Goal: Information Seeking & Learning: Learn about a topic

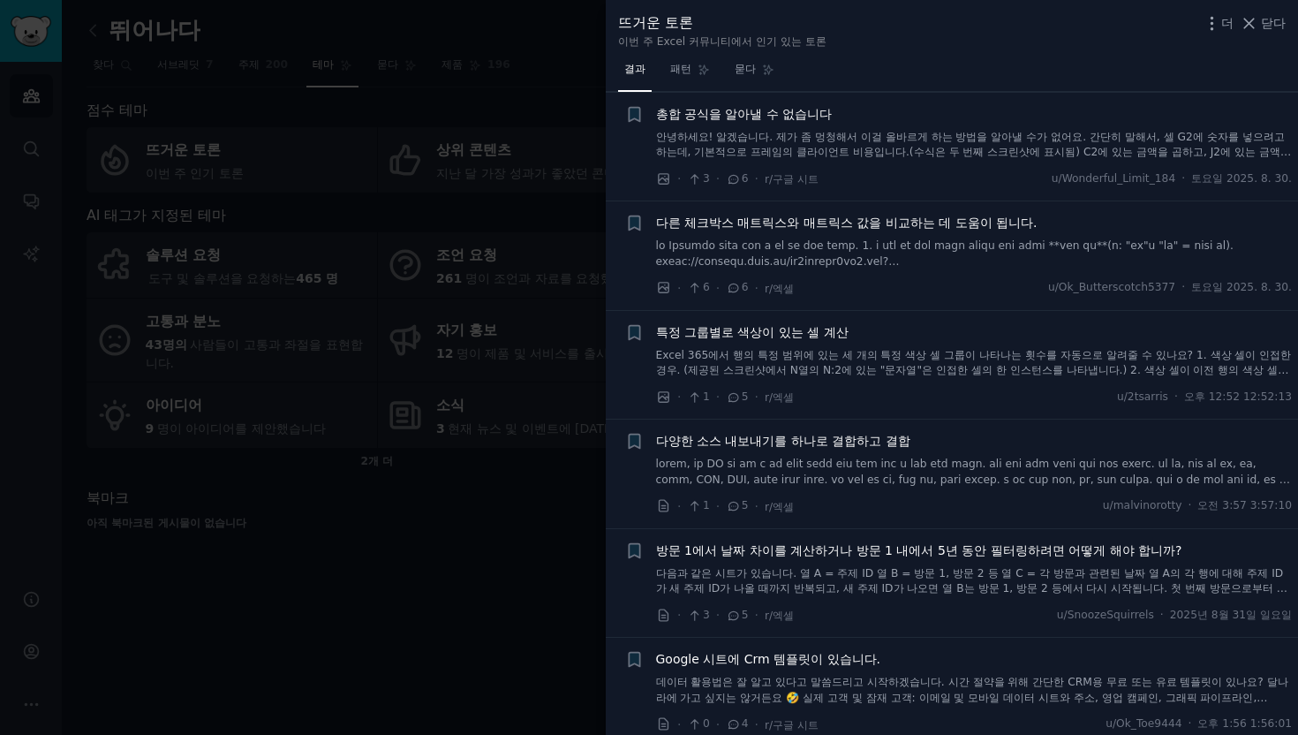
scroll to position [6637, 0]
click at [541, 227] on div at bounding box center [649, 367] width 1298 height 735
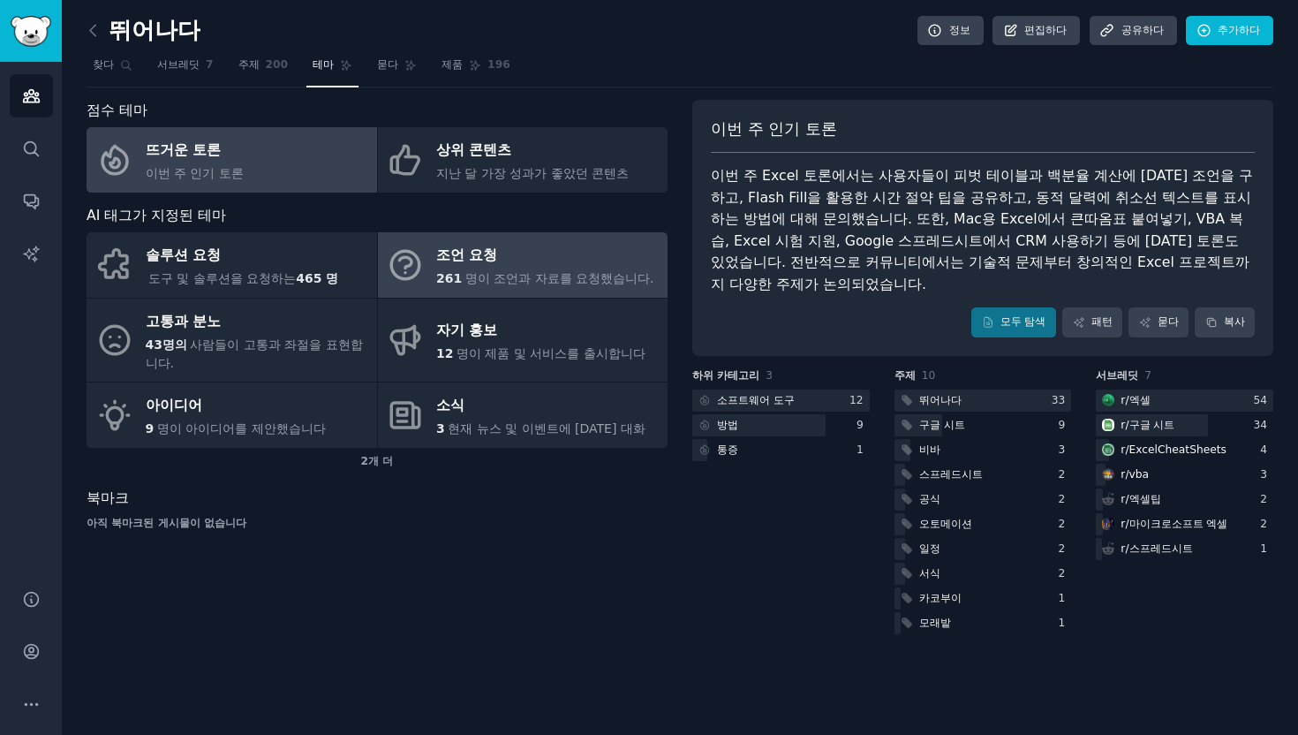
click at [548, 262] on div "조언 요청" at bounding box center [545, 256] width 218 height 28
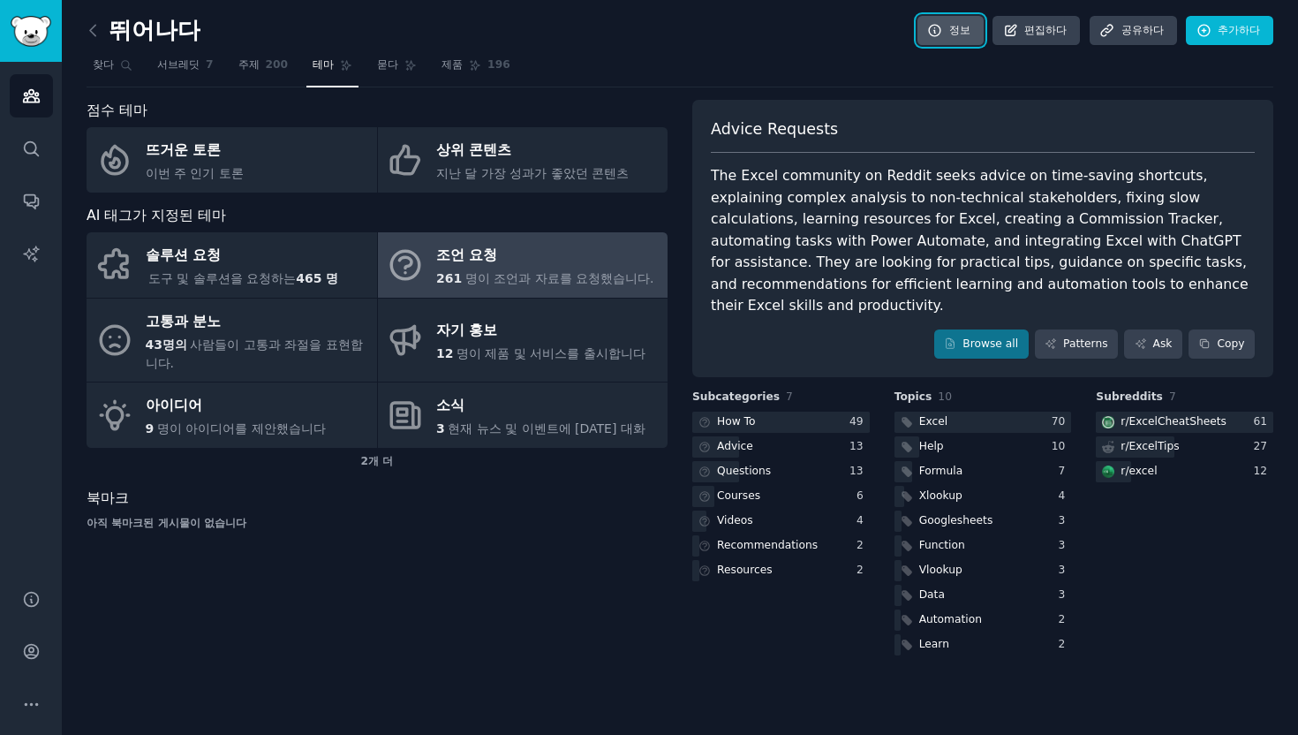
click at [970, 24] on font "정보" at bounding box center [959, 30] width 21 height 12
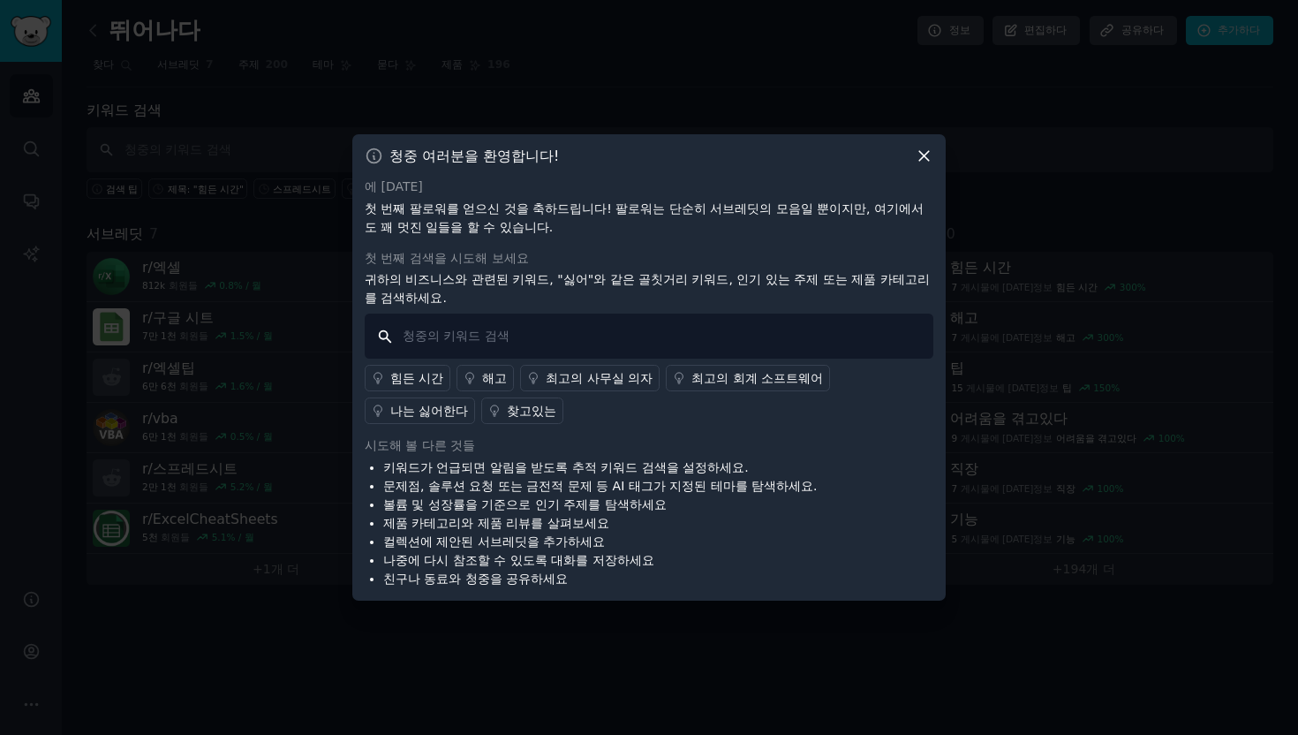
click at [722, 320] on input "text" at bounding box center [649, 335] width 569 height 45
type input "d"
type input "skimma"
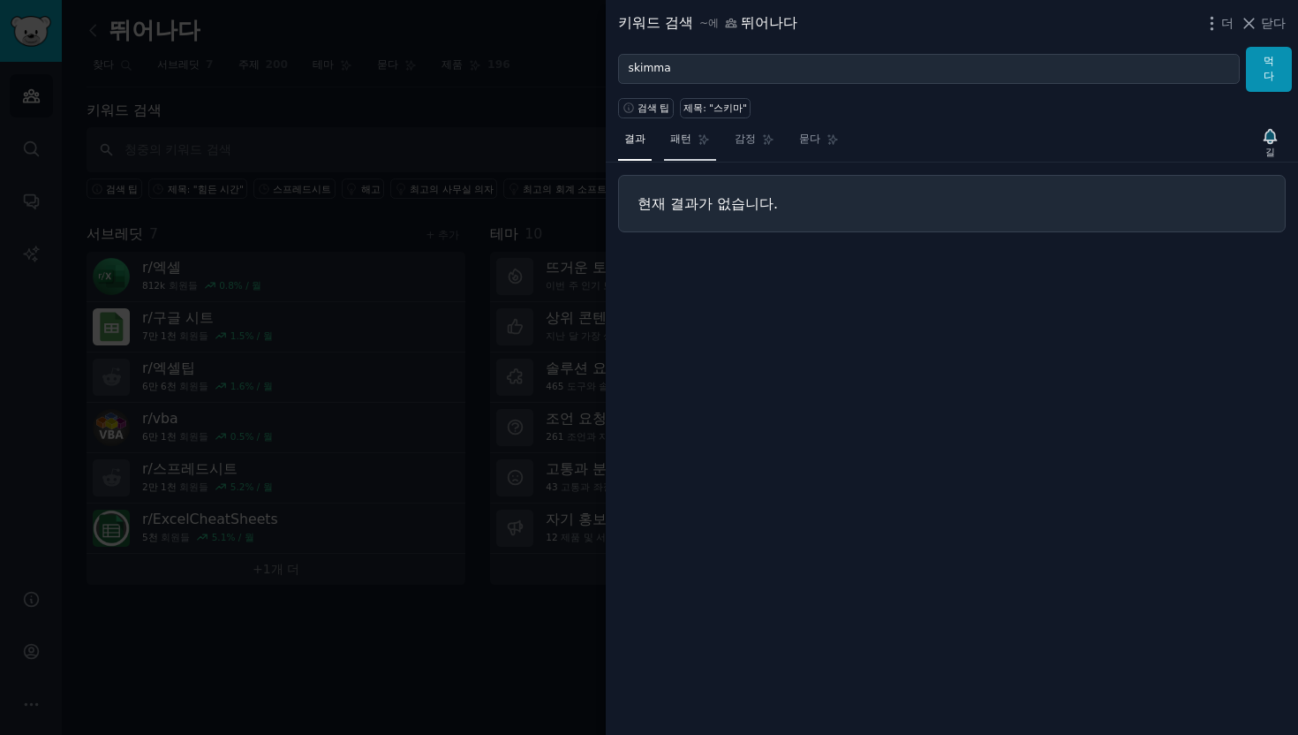
click at [699, 132] on link "패턴" at bounding box center [690, 143] width 52 height 36
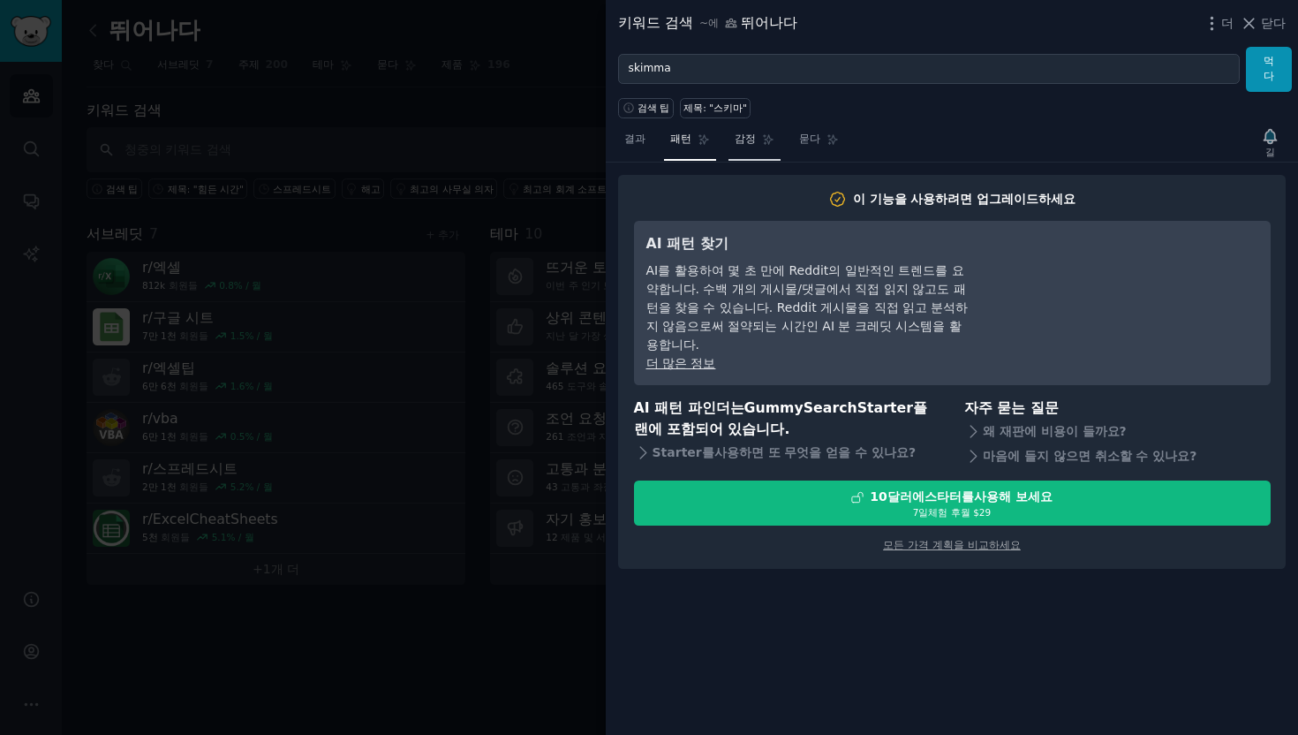
click at [736, 134] on font "감정" at bounding box center [745, 138] width 21 height 12
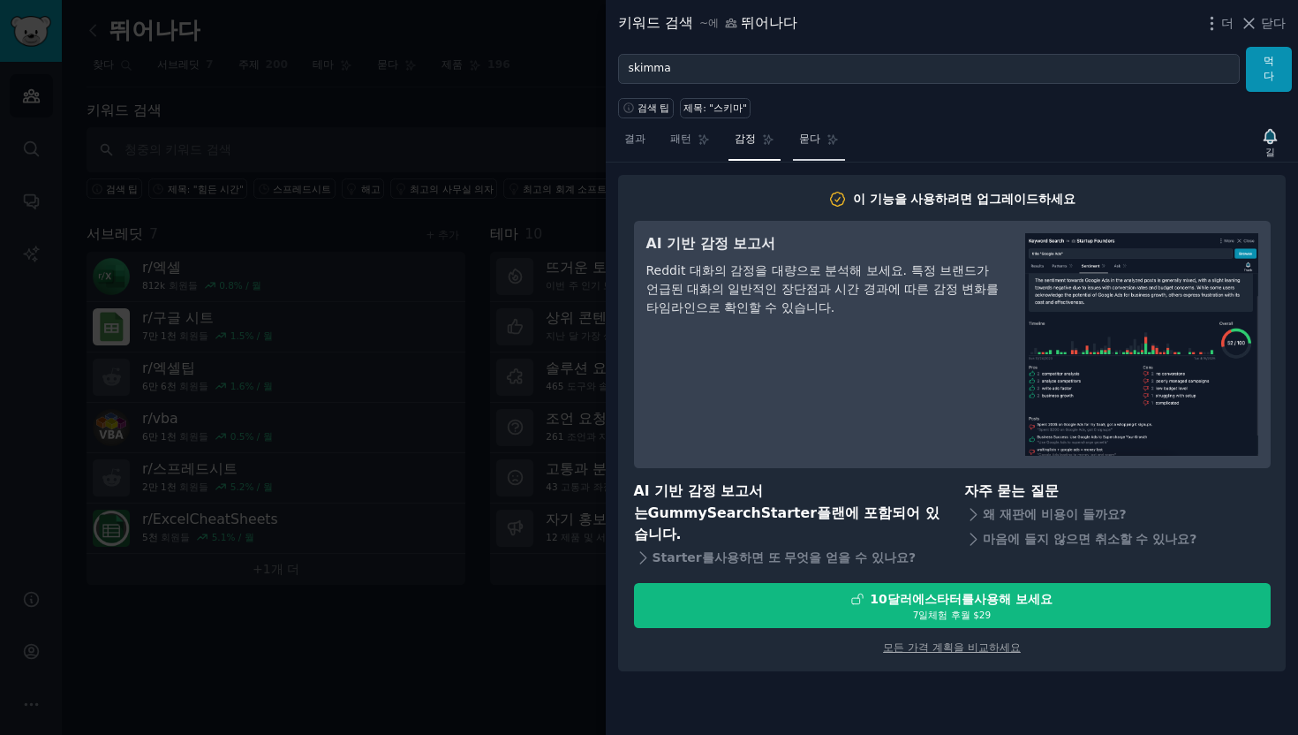
click at [799, 138] on font "묻다" at bounding box center [809, 138] width 21 height 12
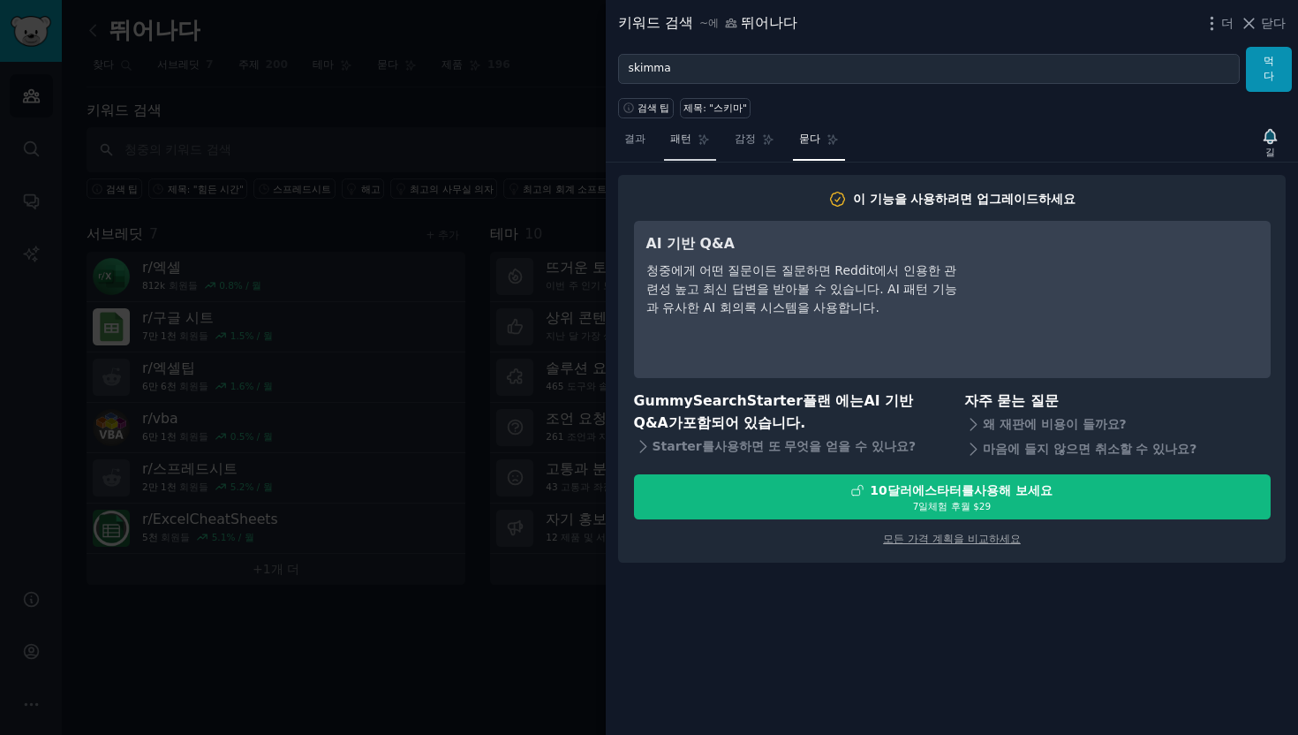
click at [698, 139] on icon at bounding box center [704, 139] width 12 height 12
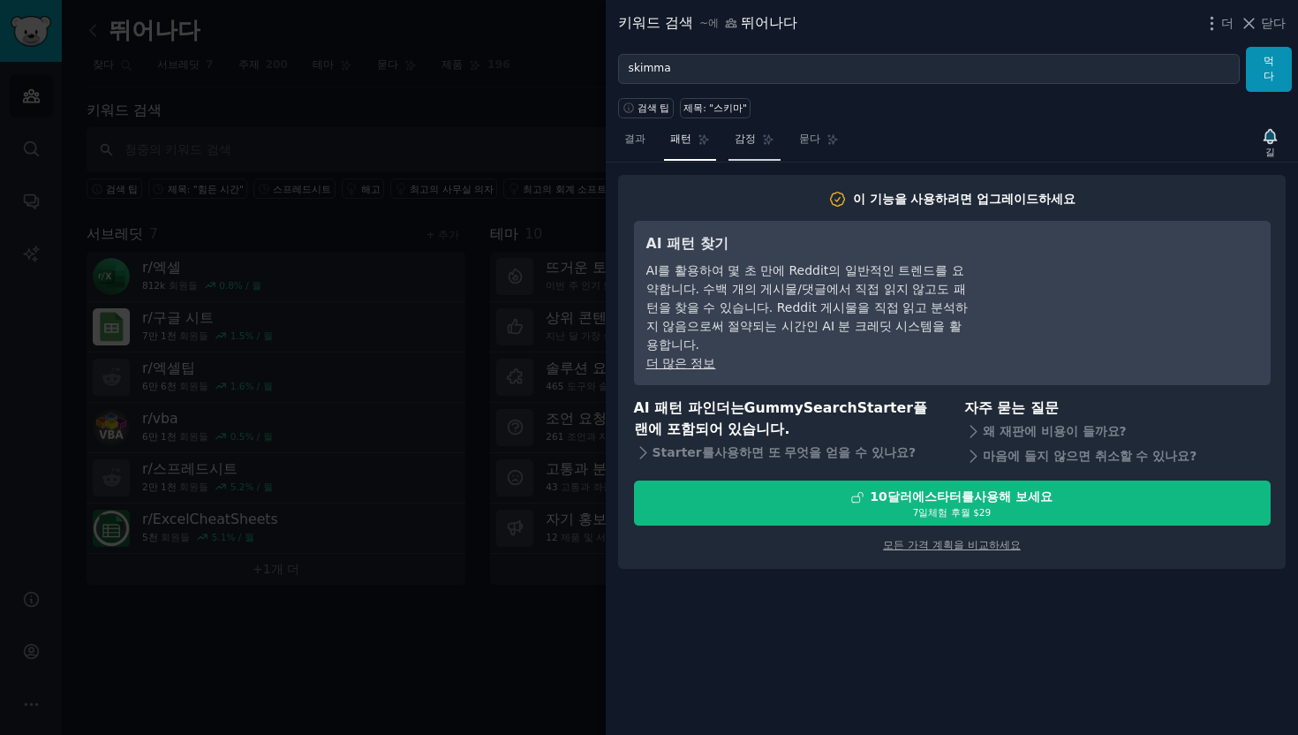
click at [735, 139] on font "감정" at bounding box center [745, 138] width 21 height 12
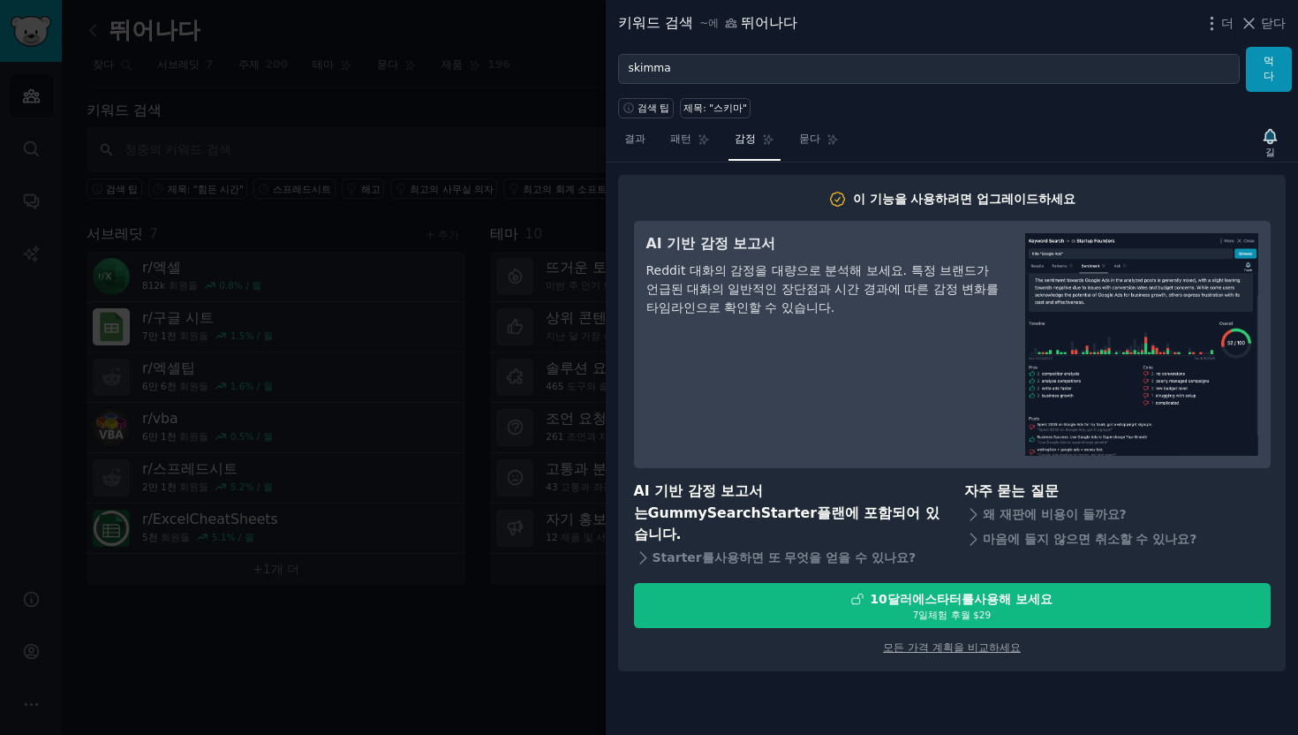
click at [441, 185] on div at bounding box center [649, 367] width 1298 height 735
